Goal: Find specific page/section: Find specific page/section

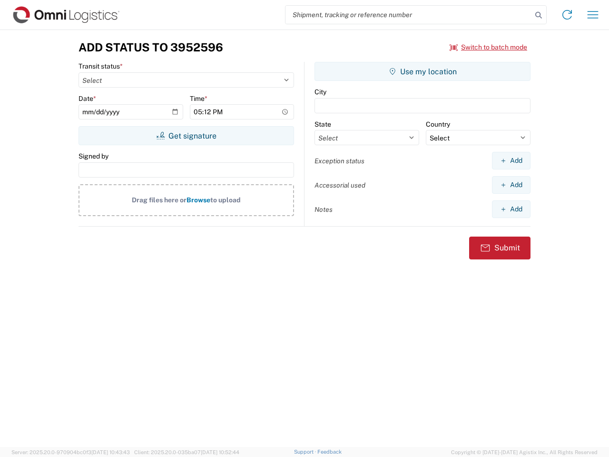
click at [409, 15] on input "search" at bounding box center [409, 15] width 247 height 18
click at [539, 15] on icon at bounding box center [538, 15] width 13 height 13
click at [567, 15] on icon at bounding box center [567, 14] width 15 height 15
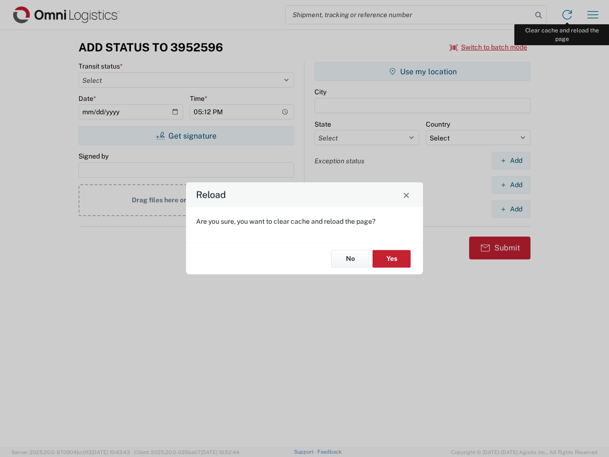
click at [593, 15] on div "Reload Are you sure, you want to clear cache and reload the page? No Yes" at bounding box center [304, 228] width 609 height 457
click at [489, 47] on div "Reload Are you sure, you want to clear cache and reload the page? No Yes" at bounding box center [304, 228] width 609 height 457
click at [186, 136] on div "Reload Are you sure, you want to clear cache and reload the page? No Yes" at bounding box center [304, 228] width 609 height 457
click at [423, 71] on div "Reload Are you sure, you want to clear cache and reload the page? No Yes" at bounding box center [304, 228] width 609 height 457
click at [511, 160] on div "Reload Are you sure, you want to clear cache and reload the page? No Yes" at bounding box center [304, 228] width 609 height 457
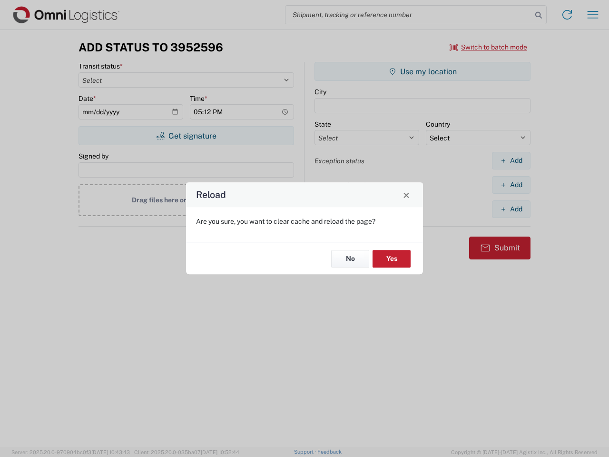
click at [511, 185] on div "Reload Are you sure, you want to clear cache and reload the page? No Yes" at bounding box center [304, 228] width 609 height 457
click at [511, 209] on div "Reload Are you sure, you want to clear cache and reload the page? No Yes" at bounding box center [304, 228] width 609 height 457
